Goal: Information Seeking & Learning: Learn about a topic

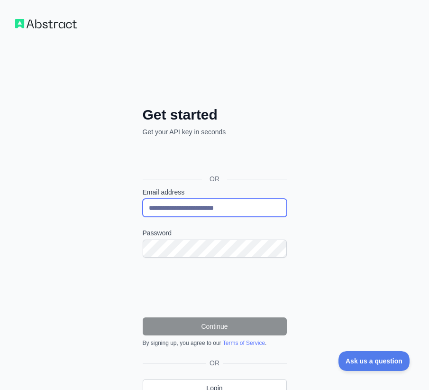
drag, startPoint x: 249, startPoint y: 211, endPoint x: 18, endPoint y: 242, distance: 233.2
click at [70, 233] on div "**********" at bounding box center [214, 225] width 429 height 450
type input "**********"
click at [253, 236] on label "Password" at bounding box center [215, 232] width 144 height 9
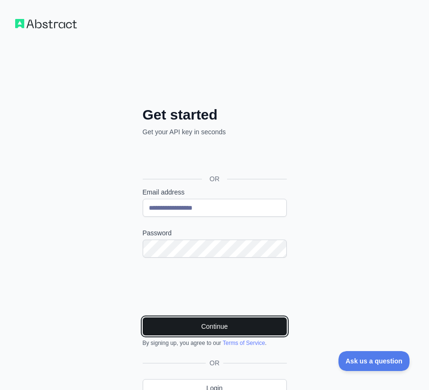
click at [220, 320] on button "Continue" at bounding box center [215, 326] width 144 height 18
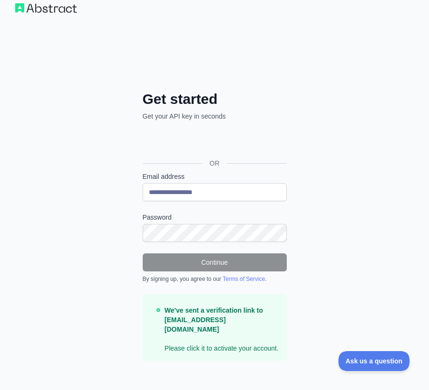
scroll to position [47, 0]
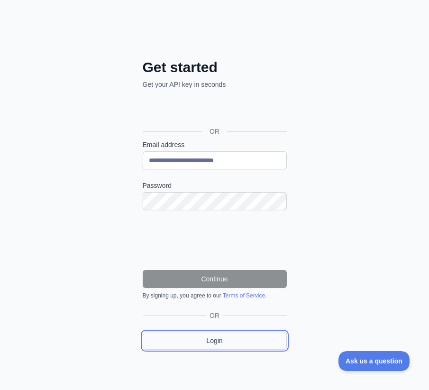
click at [229, 347] on link "Login" at bounding box center [215, 341] width 144 height 18
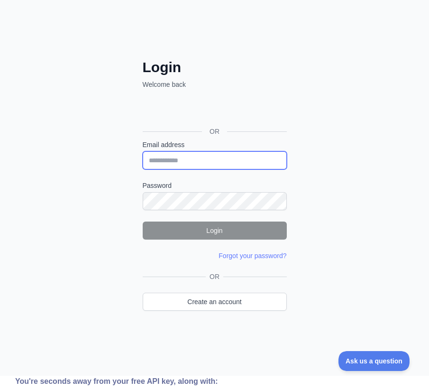
click at [193, 156] on input "Email address" at bounding box center [215, 160] width 144 height 18
type input "**********"
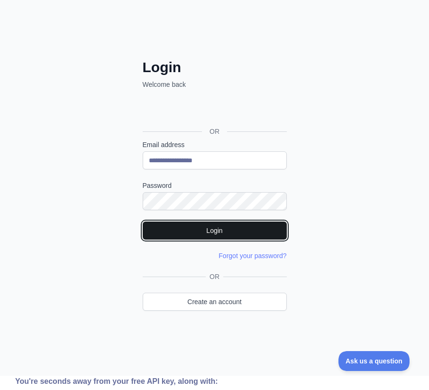
click at [265, 229] on button "Login" at bounding box center [215, 231] width 144 height 18
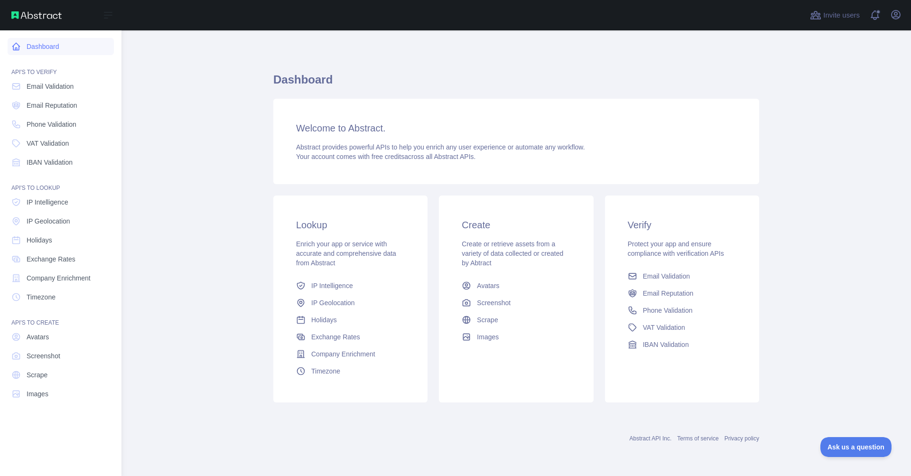
click at [35, 48] on link "Dashboard" at bounding box center [61, 46] width 106 height 17
click at [43, 124] on span "Phone Validation" at bounding box center [52, 124] width 50 height 9
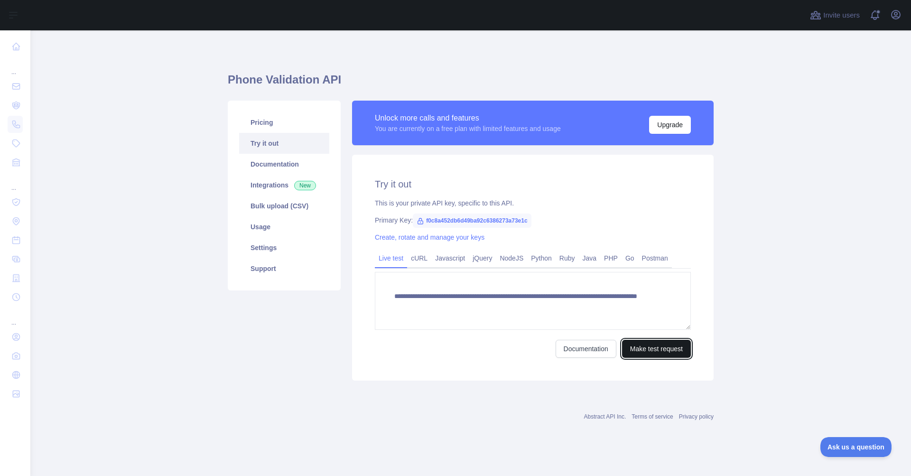
click at [429, 352] on button "Make test request" at bounding box center [656, 349] width 69 height 18
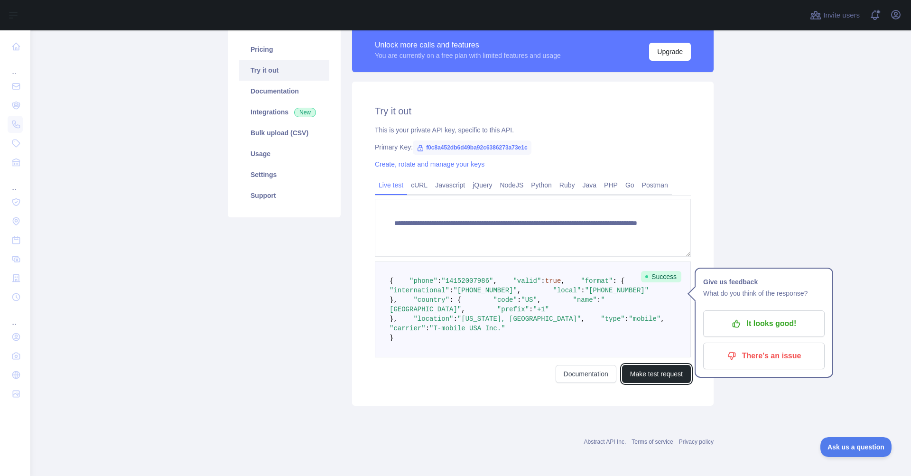
scroll to position [95, 0]
click at [414, 180] on div "cURL" at bounding box center [419, 187] width 24 height 15
click at [429, 177] on link "Javascript" at bounding box center [449, 184] width 37 height 15
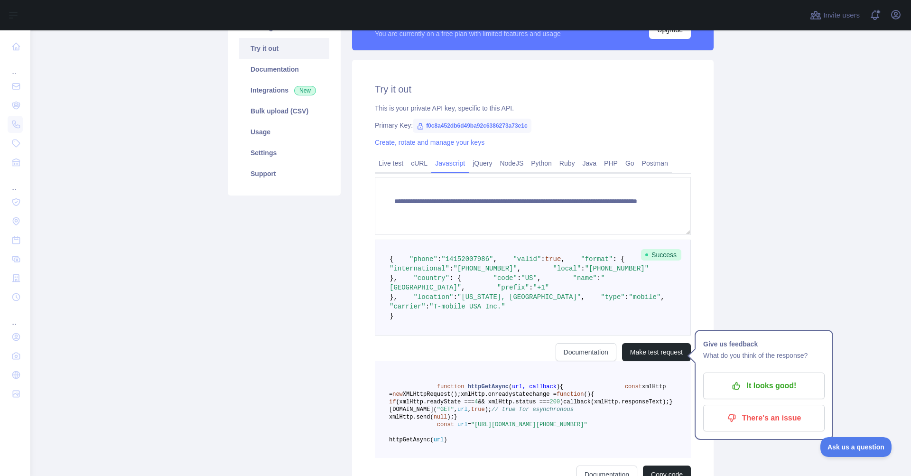
scroll to position [57, 0]
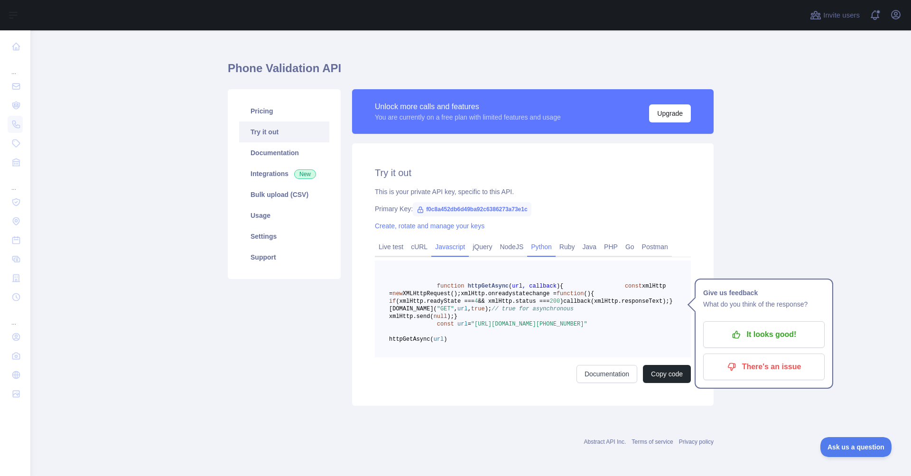
click at [429, 239] on link "Python" at bounding box center [541, 246] width 28 height 15
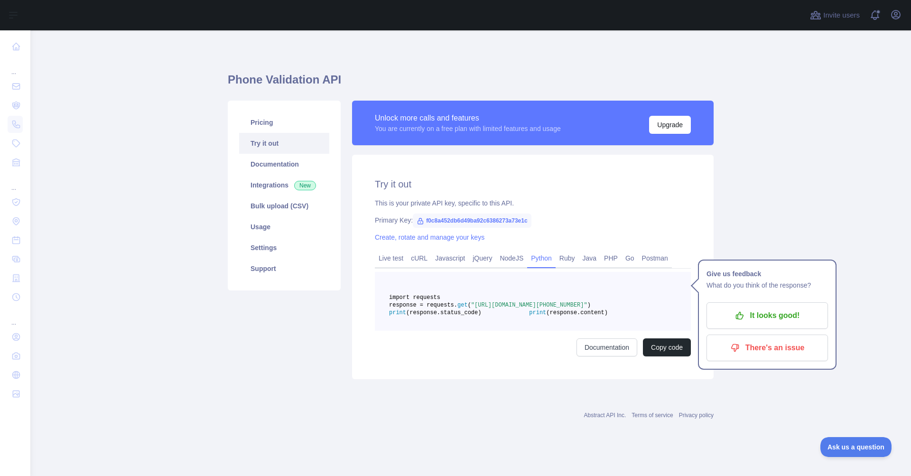
scroll to position [0, 0]
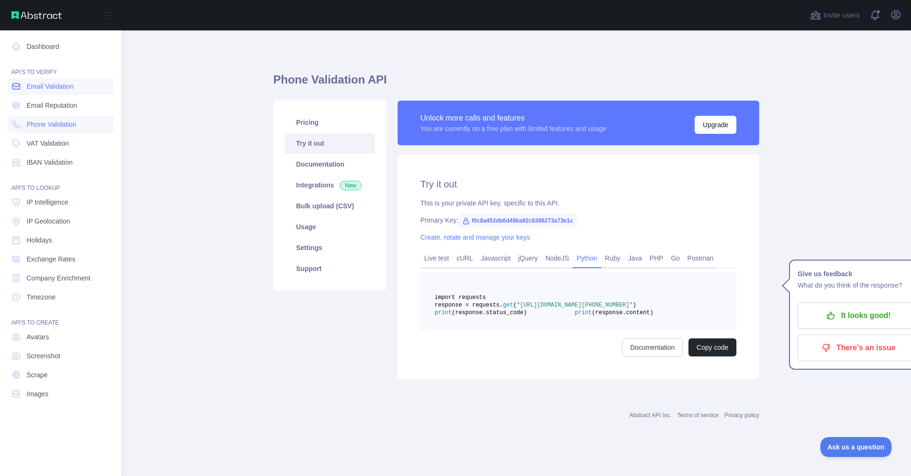
click at [44, 87] on span "Email Validation" at bounding box center [50, 86] width 47 height 9
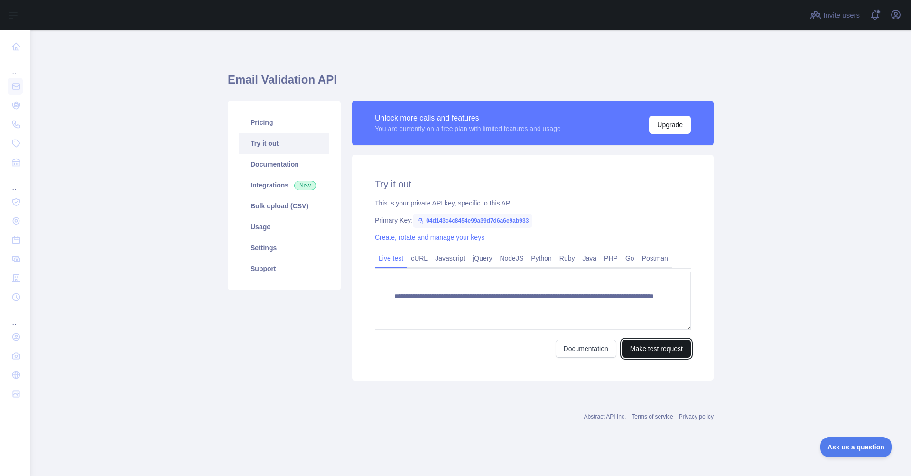
click at [429, 351] on button "Make test request" at bounding box center [656, 349] width 69 height 18
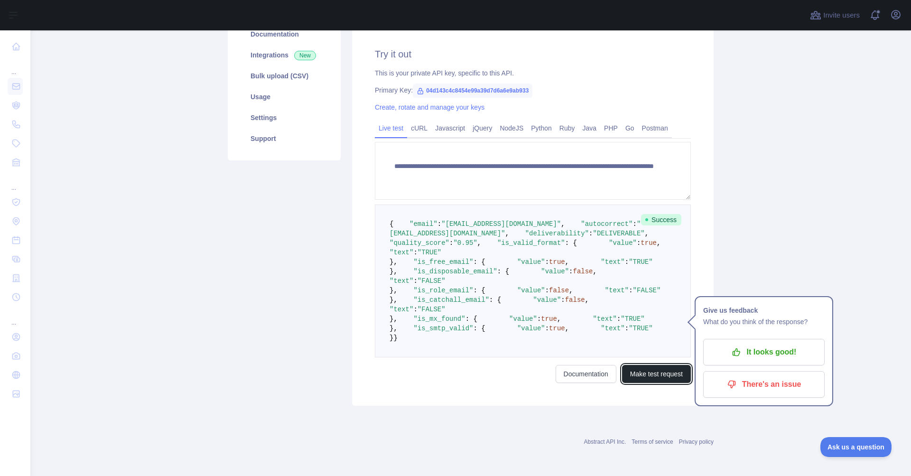
scroll to position [142, 0]
click at [425, 121] on link "cURL" at bounding box center [419, 128] width 24 height 15
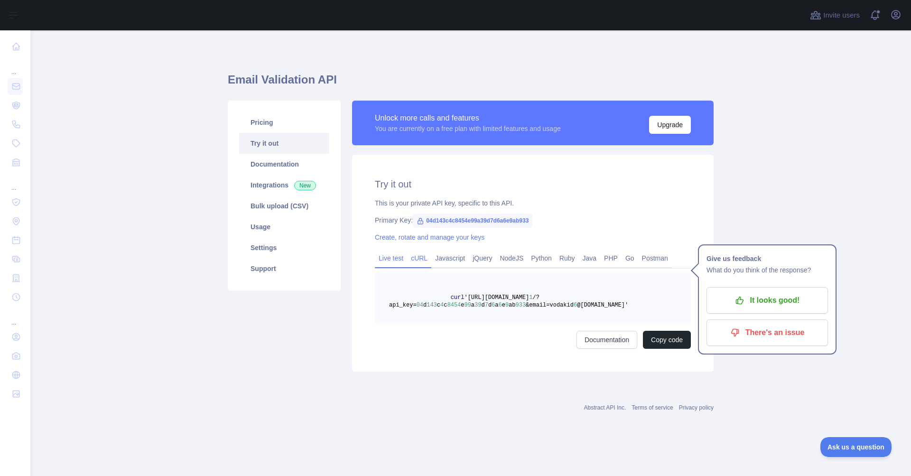
click at [392, 264] on link "Live test" at bounding box center [391, 258] width 32 height 15
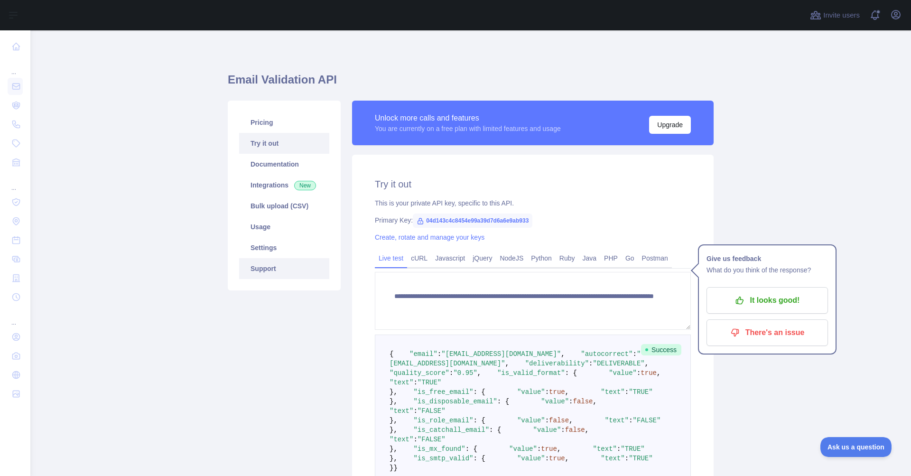
click at [270, 272] on link "Support" at bounding box center [284, 268] width 90 height 21
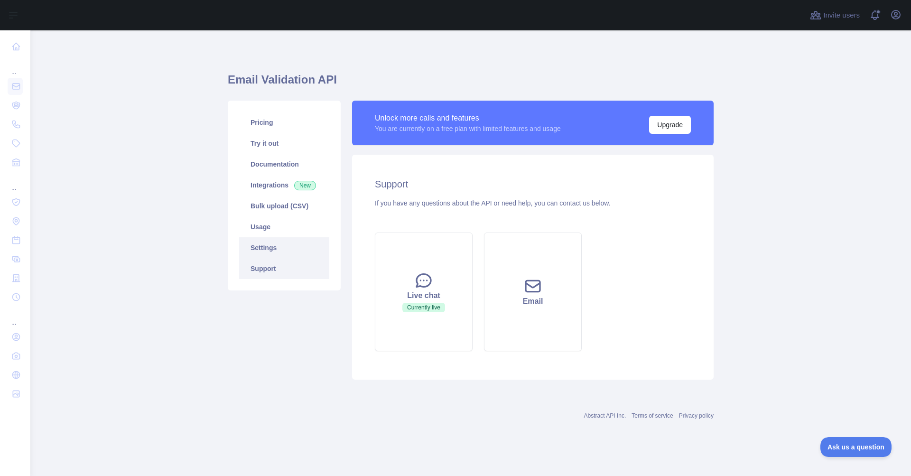
click at [262, 245] on link "Settings" at bounding box center [284, 247] width 90 height 21
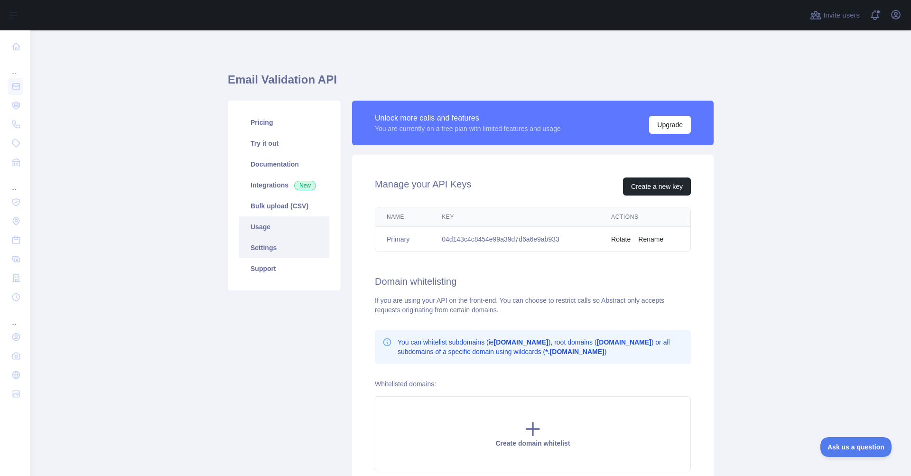
click at [261, 226] on link "Usage" at bounding box center [284, 226] width 90 height 21
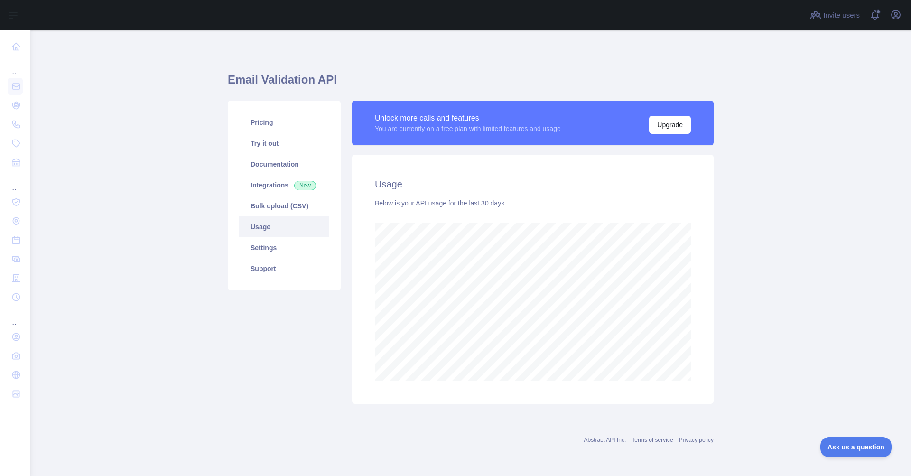
scroll to position [446, 881]
click at [266, 214] on link "Bulk upload (CSV)" at bounding box center [284, 205] width 90 height 21
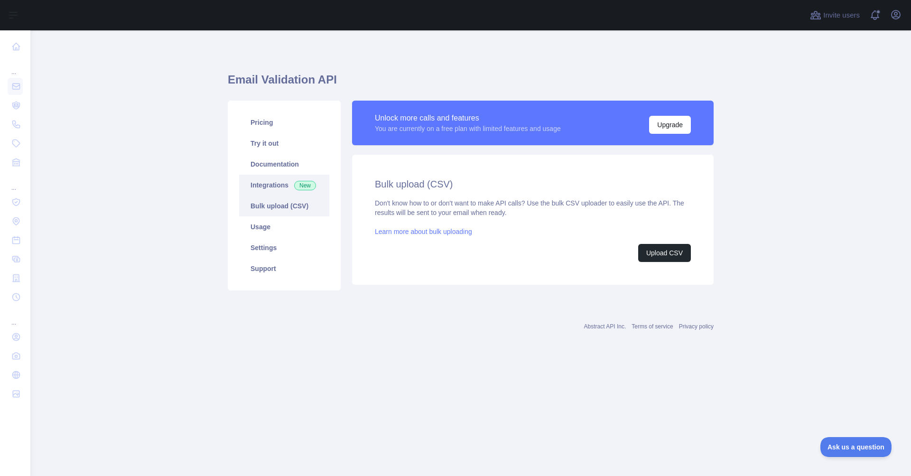
click at [269, 188] on link "Integrations New" at bounding box center [284, 185] width 90 height 21
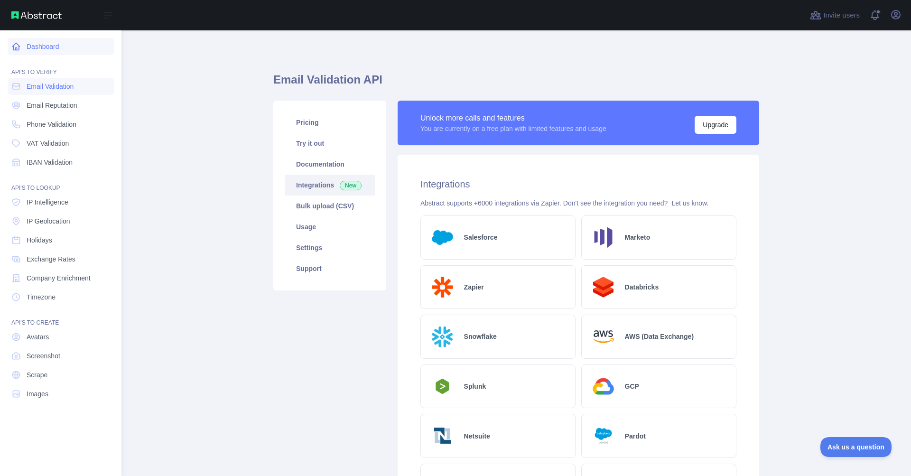
click at [32, 48] on link "Dashboard" at bounding box center [61, 46] width 106 height 17
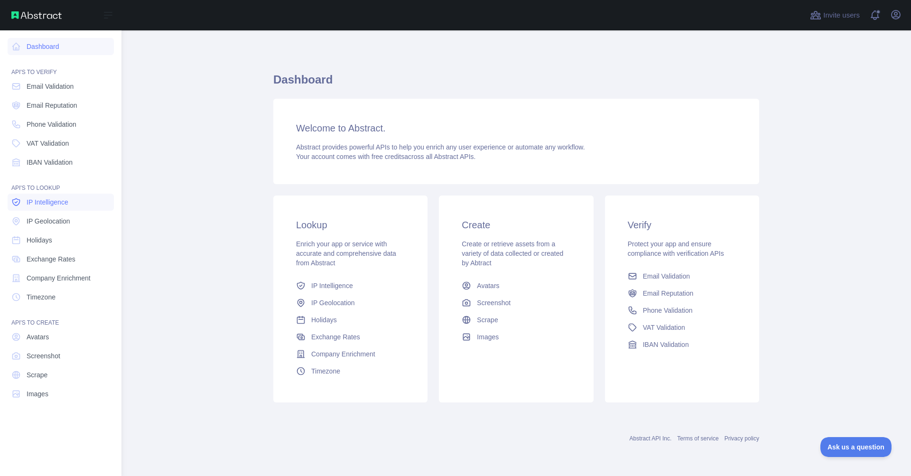
click at [55, 203] on span "IP Intelligence" at bounding box center [48, 201] width 42 height 9
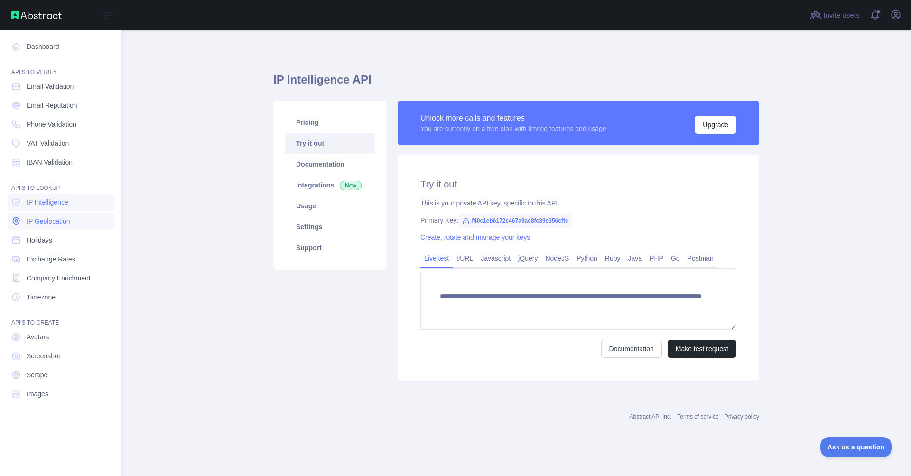
click at [52, 219] on span "IP Geolocation" at bounding box center [49, 220] width 44 height 9
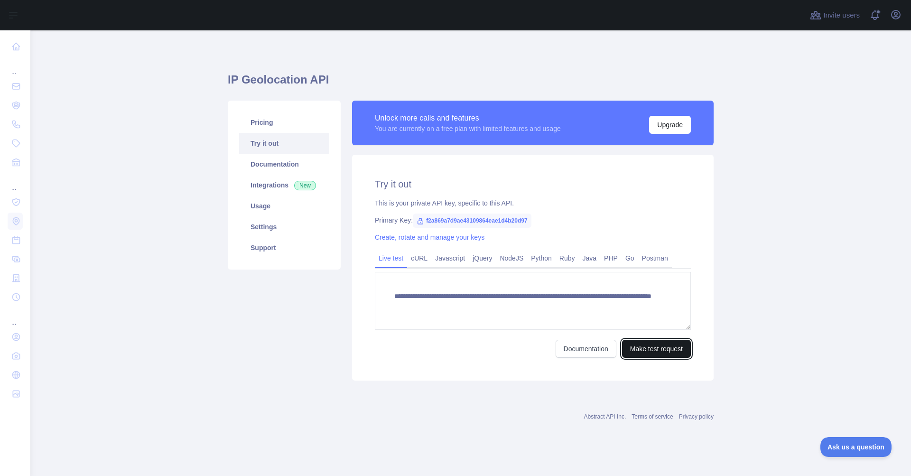
click at [429, 353] on button "Make test request" at bounding box center [656, 349] width 69 height 18
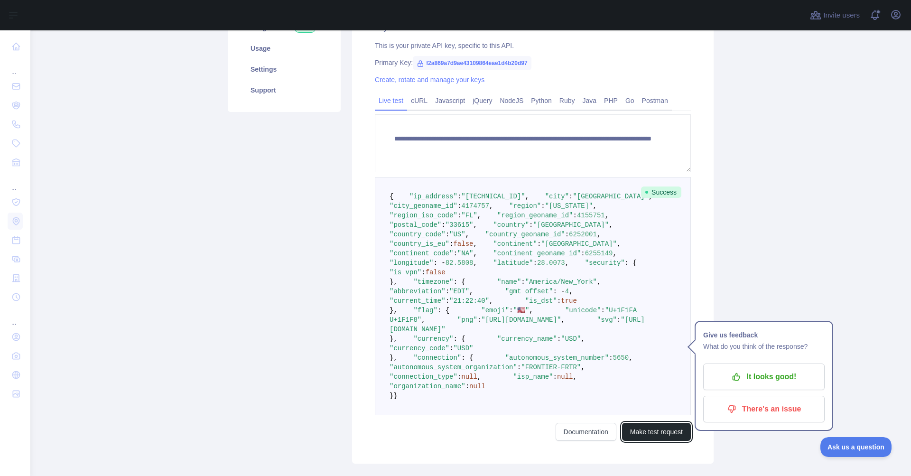
scroll to position [190, 0]
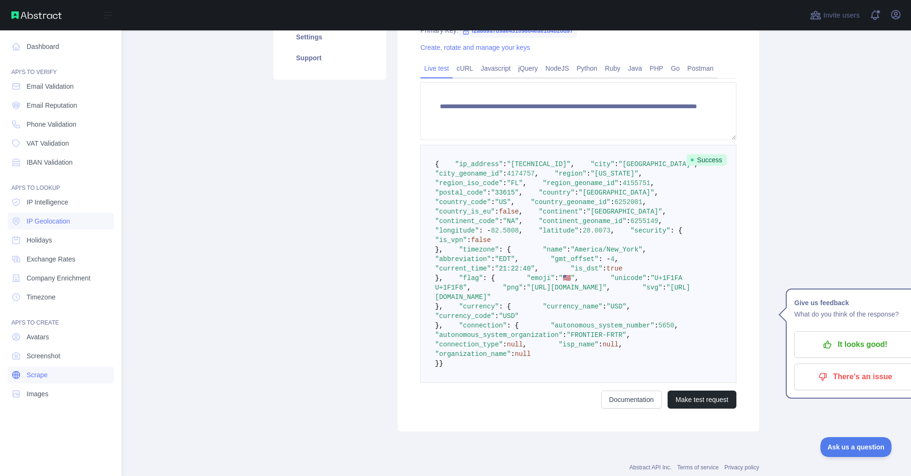
click at [63, 378] on link "Scrape" at bounding box center [61, 374] width 106 height 17
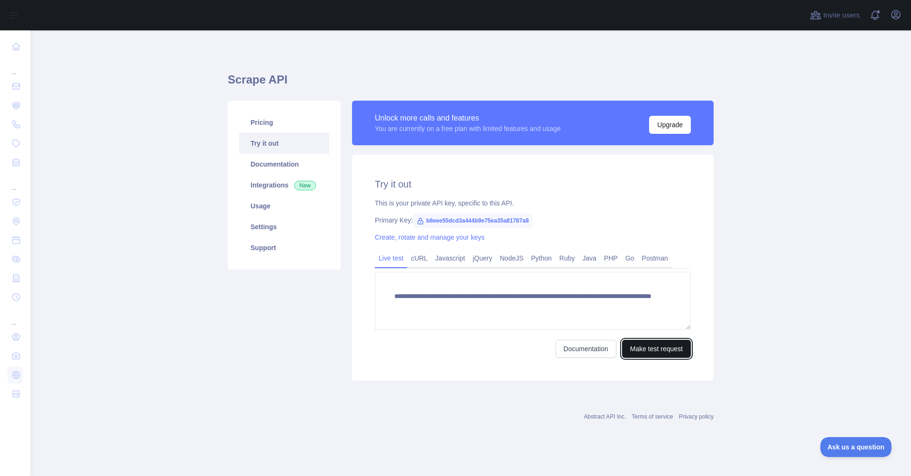
click at [429, 356] on button "Make test request" at bounding box center [656, 349] width 69 height 18
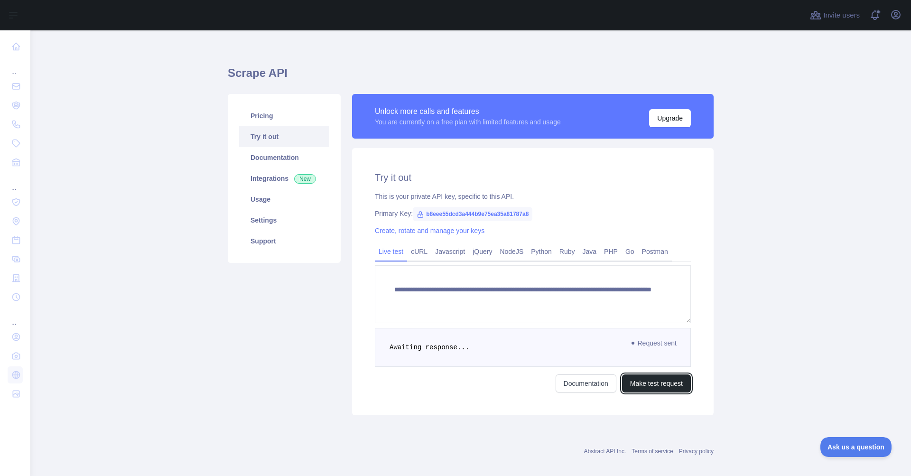
scroll to position [16, 0]
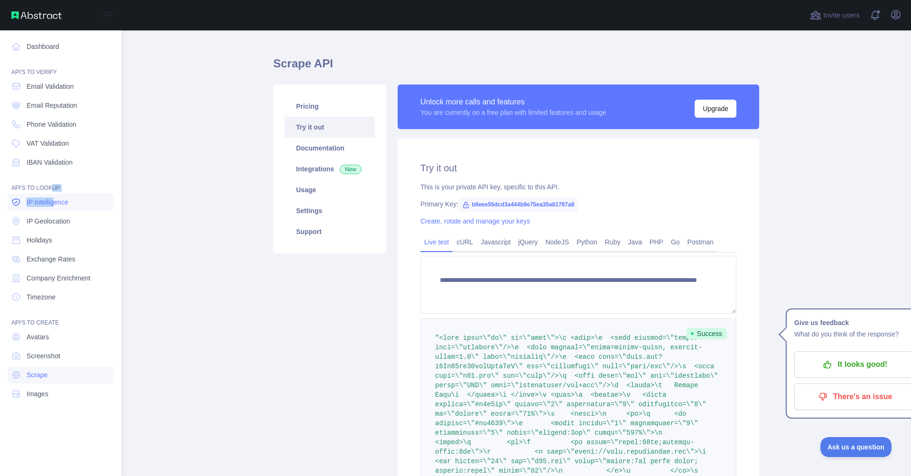
click at [56, 200] on nav "Dashboard API'S TO VERIFY Email Validation Email Reputation Phone Validation VA…" at bounding box center [61, 245] width 106 height 430
click at [66, 226] on link "IP Geolocation" at bounding box center [61, 221] width 106 height 17
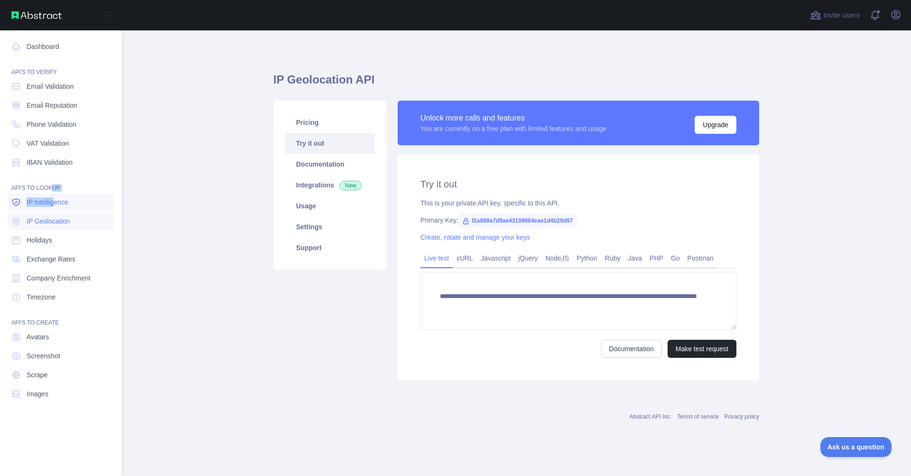
click at [65, 199] on span "IP Intelligence" at bounding box center [48, 201] width 42 height 9
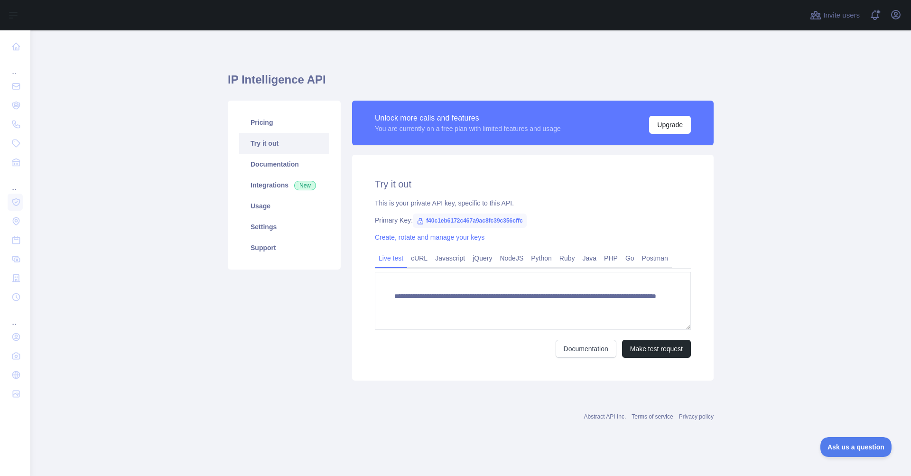
click at [429, 361] on div "**********" at bounding box center [533, 268] width 362 height 226
click at [429, 352] on button "Make test request" at bounding box center [656, 349] width 69 height 18
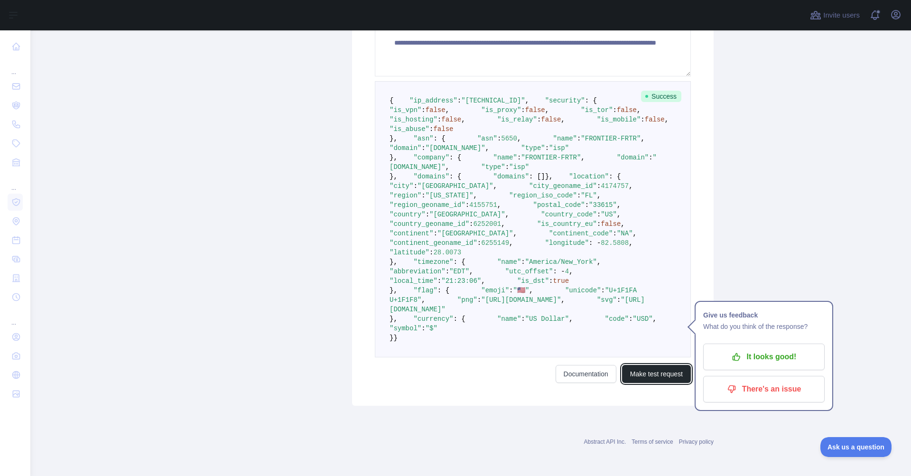
scroll to position [285, 0]
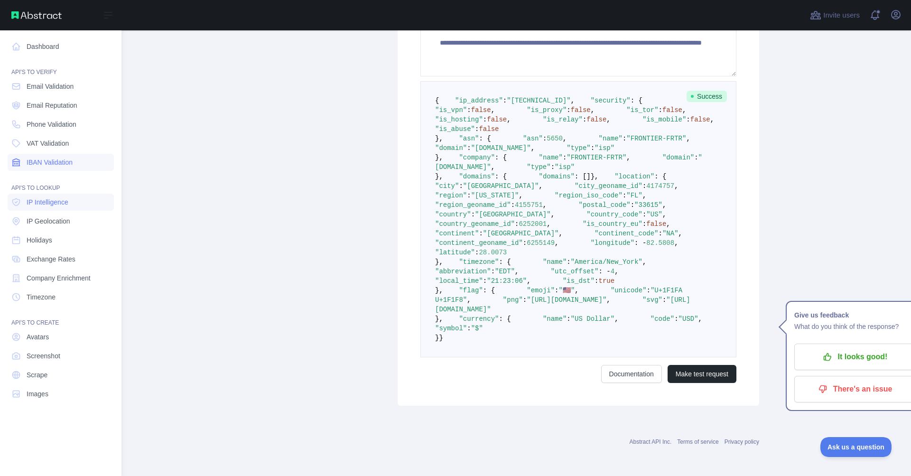
click at [51, 164] on span "IBAN Validation" at bounding box center [50, 162] width 46 height 9
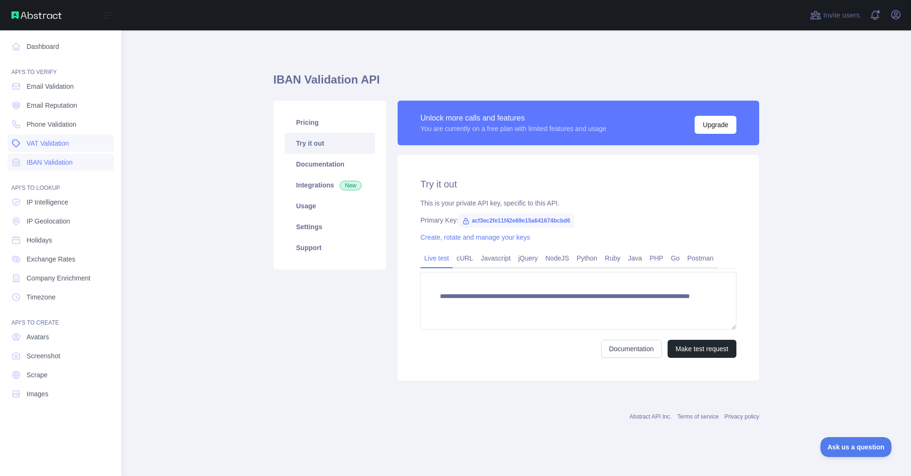
click at [57, 141] on span "VAT Validation" at bounding box center [48, 143] width 42 height 9
click at [61, 125] on span "Phone Validation" at bounding box center [52, 124] width 50 height 9
click at [67, 205] on span "IP Intelligence" at bounding box center [48, 201] width 42 height 9
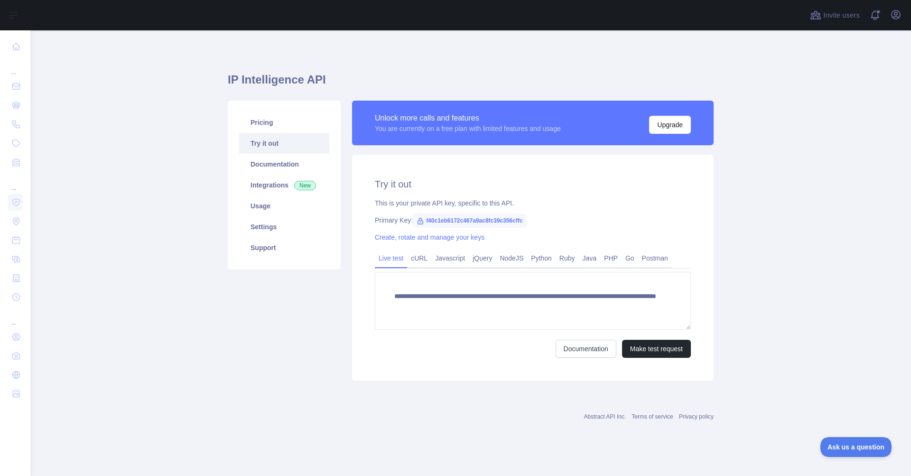
click at [268, 139] on link "Try it out" at bounding box center [284, 143] width 90 height 21
click at [271, 141] on link "Try it out" at bounding box center [284, 143] width 90 height 21
click at [269, 163] on link "Documentation" at bounding box center [284, 164] width 90 height 21
click at [275, 228] on link "Settings" at bounding box center [284, 226] width 90 height 21
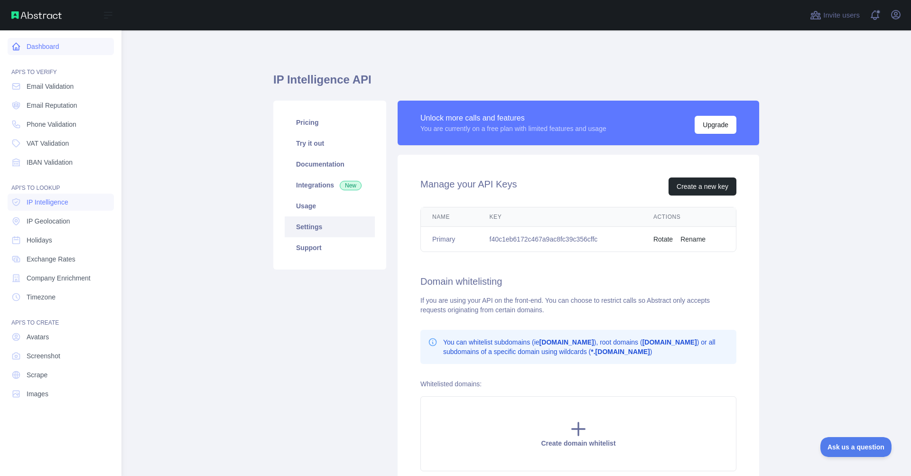
click at [45, 41] on link "Dashboard" at bounding box center [61, 46] width 106 height 17
